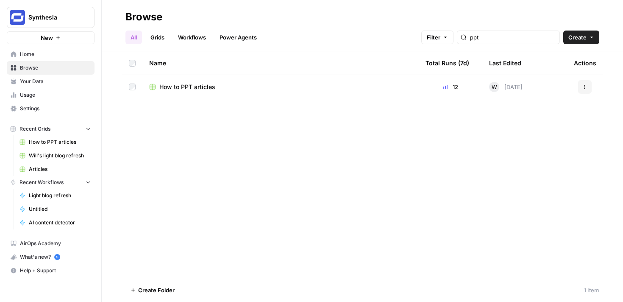
click at [155, 35] on link "Grids" at bounding box center [157, 38] width 24 height 14
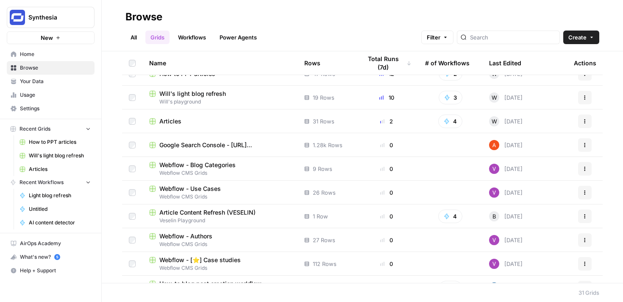
scroll to position [14, 0]
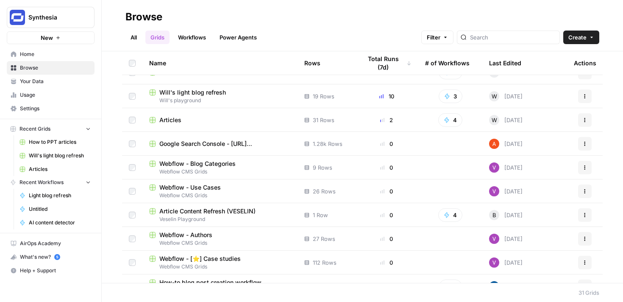
click at [198, 92] on span "Will's light blog refresh" at bounding box center [192, 92] width 67 height 8
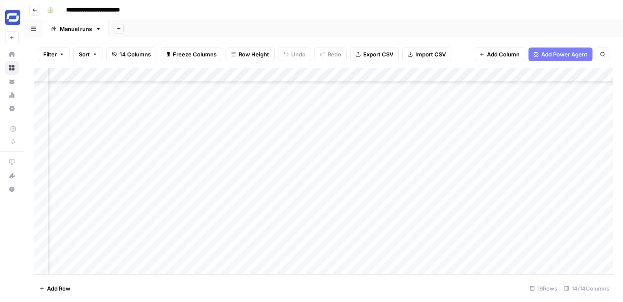
scroll to position [95, 0]
click at [229, 250] on div "Add Column" at bounding box center [323, 171] width 579 height 206
click at [351, 252] on div "Add Column" at bounding box center [323, 171] width 579 height 206
type textarea "*"
type textarea "**********"
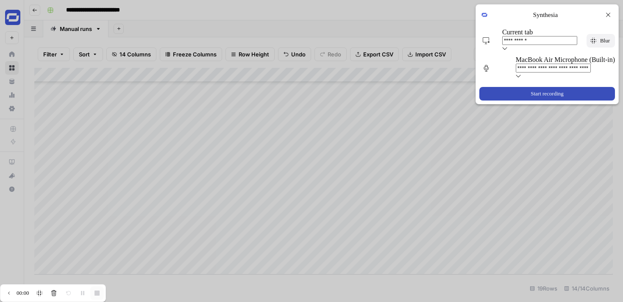
click at [558, 90] on span "Start recording" at bounding box center [547, 93] width 36 height 7
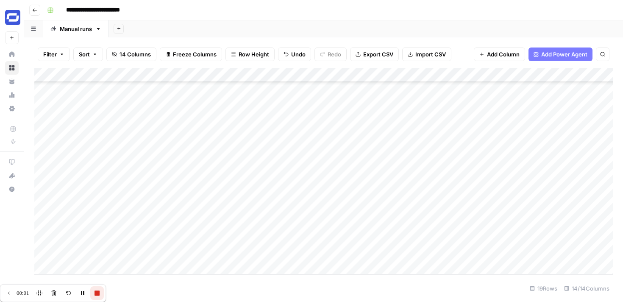
click at [494, 252] on div "Add Column" at bounding box center [323, 171] width 579 height 206
click at [461, 237] on div "Add Column" at bounding box center [323, 171] width 579 height 206
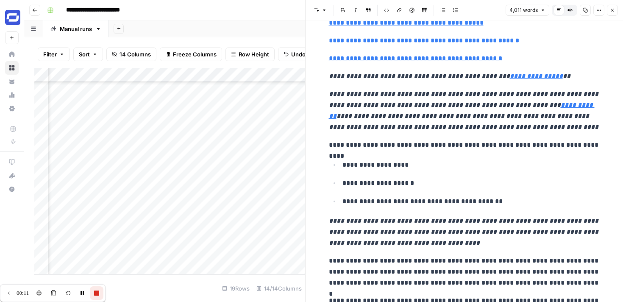
scroll to position [2119, 0]
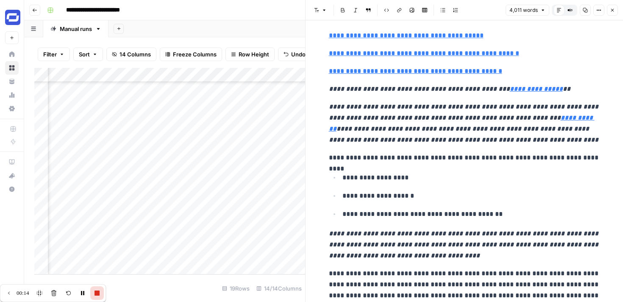
click at [98, 297] on button "Done" at bounding box center [97, 293] width 14 height 14
